Goal: Find specific page/section: Find specific page/section

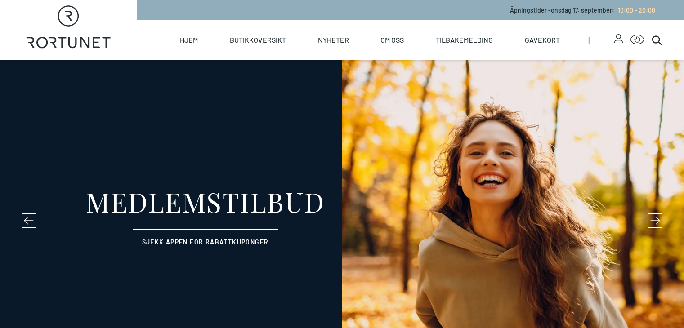
select select "NO"
drag, startPoint x: 0, startPoint y: 0, endPoint x: 248, endPoint y: 56, distance: 254.7
click at [226, 56] on li "Hjem" at bounding box center [201, 40] width 50 height 40
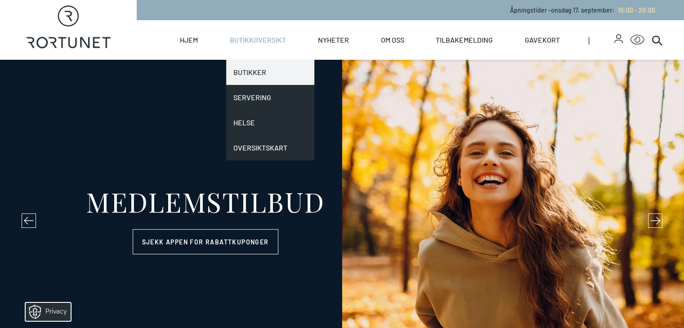
click at [282, 73] on link "Butikker" at bounding box center [270, 72] width 88 height 25
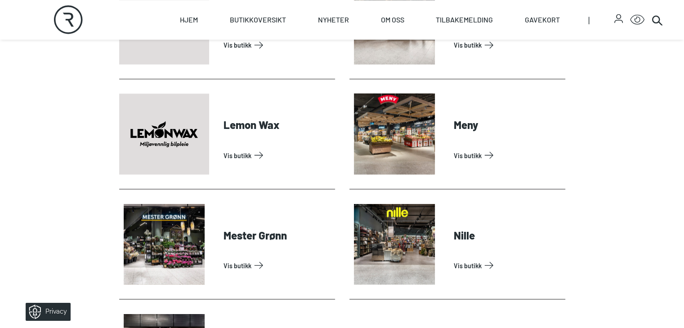
scroll to position [1555, 0]
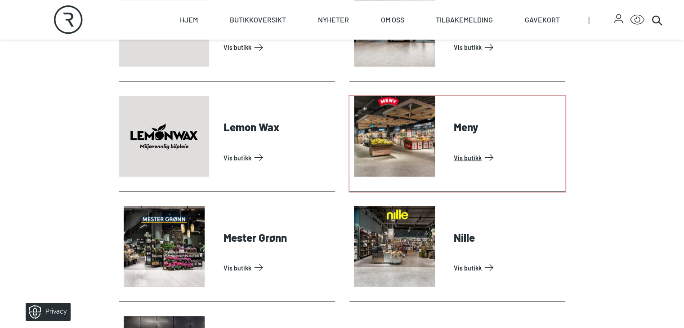
click at [497, 165] on link "Vis butikk" at bounding box center [508, 157] width 108 height 14
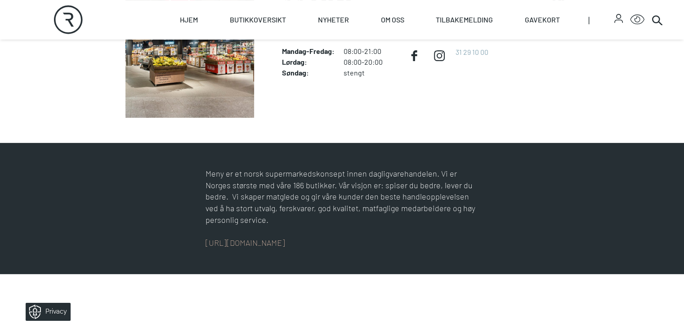
scroll to position [270, 0]
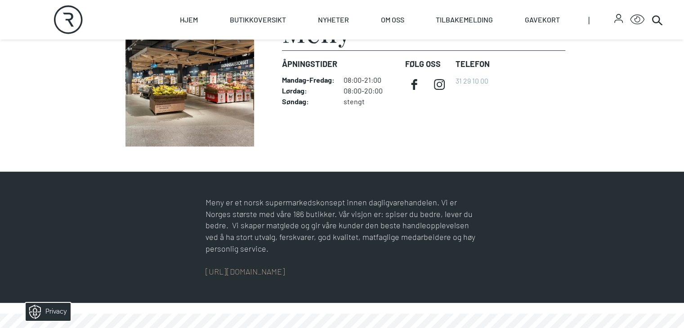
drag, startPoint x: 446, startPoint y: 122, endPoint x: 568, endPoint y: 170, distance: 131.1
click at [565, 147] on figcaption "Meny Find it! Åpningstider Mandag - Fredag : 08:00-21:00 Lørdag : 08:00-20:00 S…" at bounding box center [423, 82] width 283 height 129
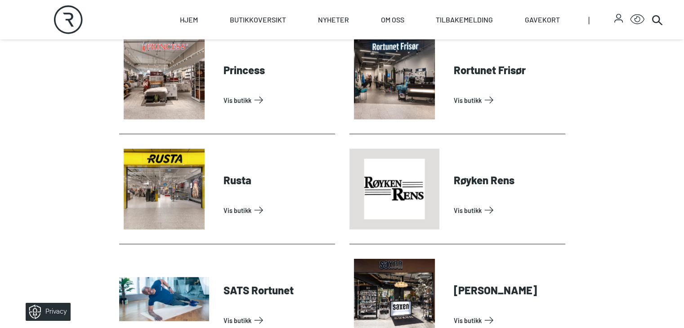
scroll to position [2168, 0]
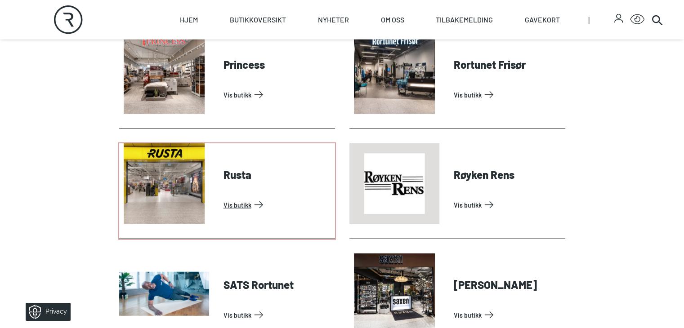
click at [224, 212] on link "Vis butikk" at bounding box center [278, 205] width 108 height 14
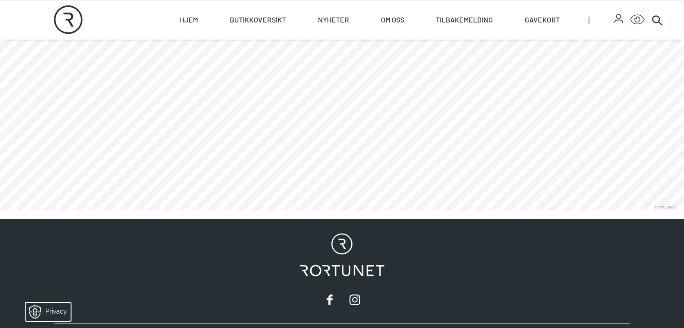
scroll to position [566, 0]
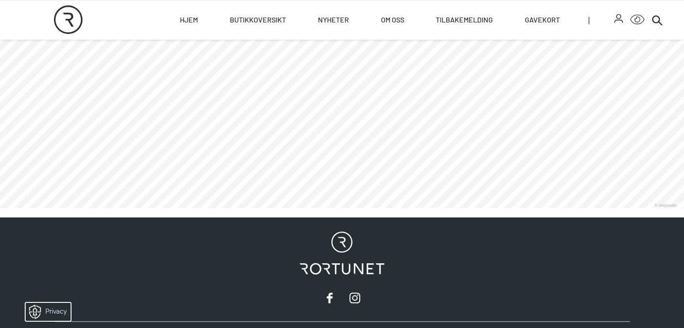
click at [0, 208] on link at bounding box center [0, 208] width 0 height 0
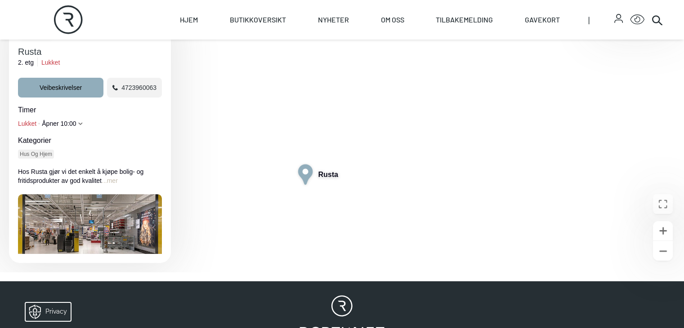
scroll to position [336, 0]
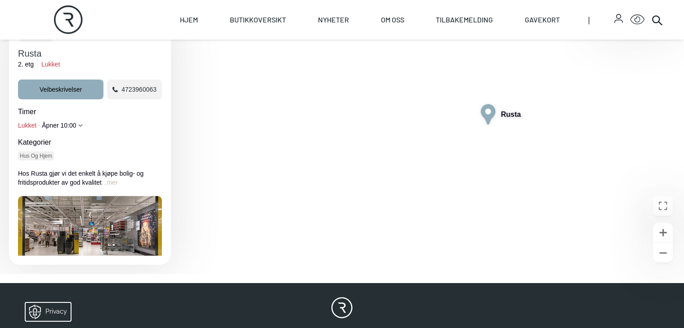
click at [158, 36] on div "Kopier kobling QR-kode" at bounding box center [147, 29] width 29 height 14
click at [158, 35] on button "Lukke" at bounding box center [156, 29] width 12 height 12
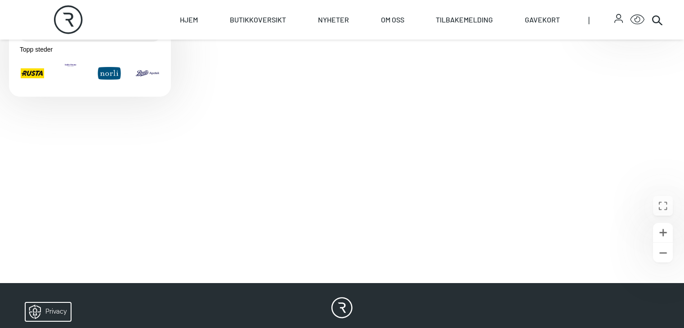
click at [623, 29] on div "2. etg" at bounding box center [636, 21] width 79 height 16
click at [607, 62] on p "1. etg" at bounding box center [613, 53] width 23 height 16
click at [25, 85] on img "Rusta" at bounding box center [32, 73] width 23 height 23
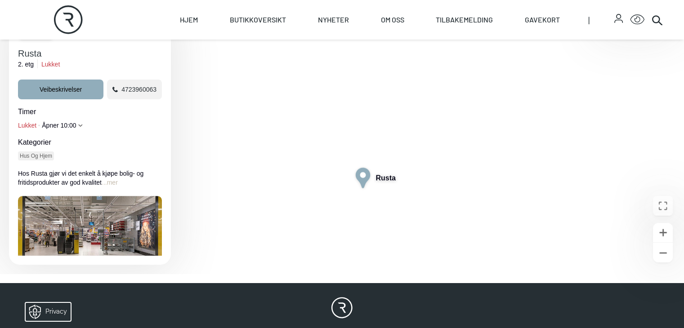
scroll to position [12, 0]
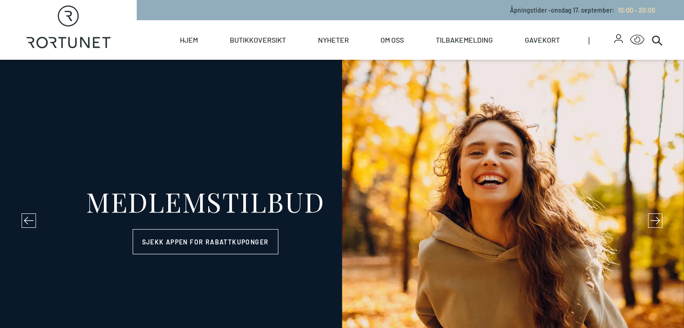
select select "NO"
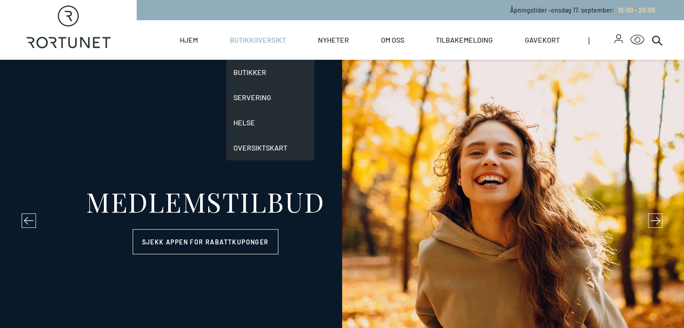
click at [286, 51] on link "Butikkoversikt" at bounding box center [258, 40] width 56 height 40
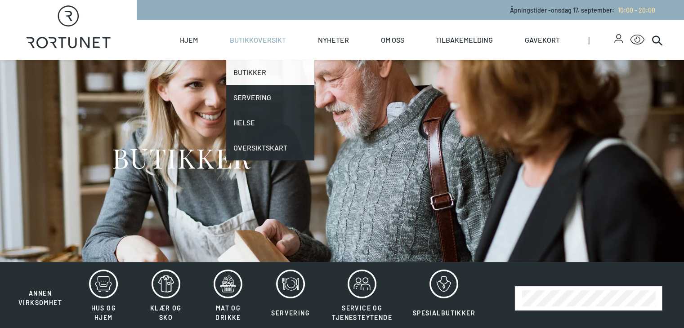
click at [286, 72] on link "Butikker" at bounding box center [270, 72] width 88 height 25
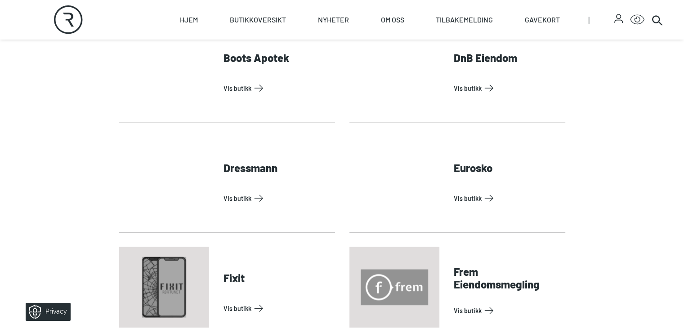
scroll to position [521, 0]
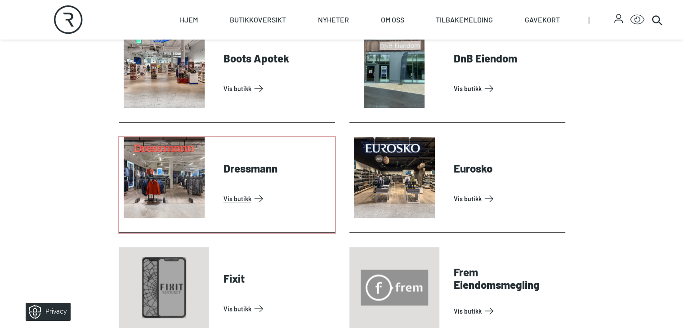
click at [235, 206] on link "Vis butikk" at bounding box center [278, 199] width 108 height 14
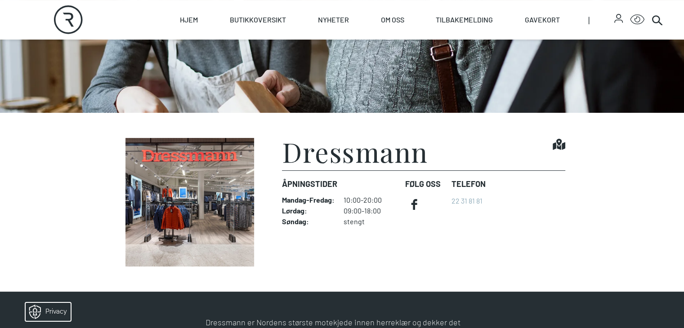
scroll to position [139, 0]
